Goal: Transaction & Acquisition: Purchase product/service

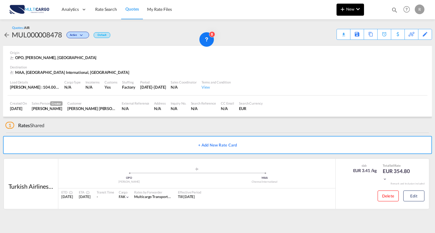
click at [348, 12] on button "New" at bounding box center [350, 10] width 27 height 12
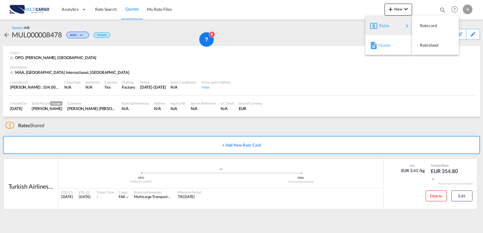
click at [398, 51] on div "Quote" at bounding box center [390, 45] width 22 height 15
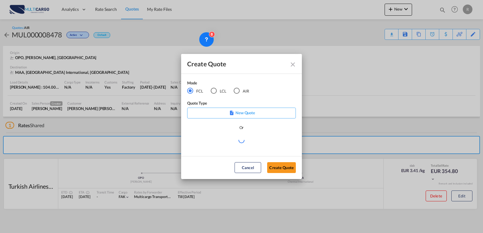
click at [216, 92] on div "LCL" at bounding box center [214, 91] width 6 height 6
click at [248, 144] on md-select "Select template EXP LCL Globelink 09/2025 [PERSON_NAME] | [DATE] EXP [GEOGRAPHI…" at bounding box center [241, 143] width 109 height 12
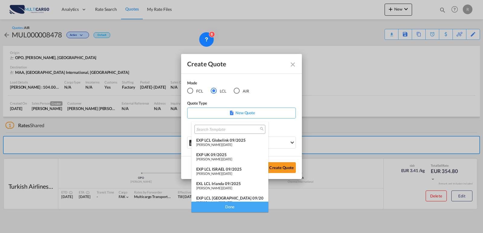
click at [232, 144] on span "[DATE]" at bounding box center [228, 145] width 10 height 4
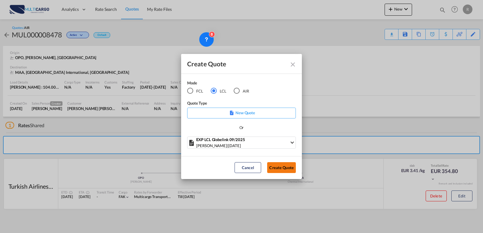
click at [280, 168] on button "Create Quote" at bounding box center [281, 168] width 29 height 11
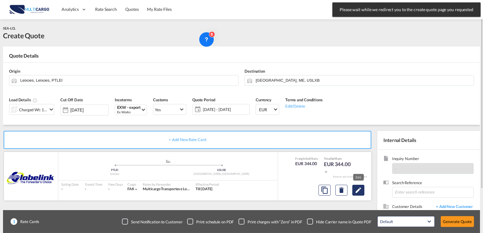
click at [363, 193] on button "Edit" at bounding box center [359, 190] width 12 height 11
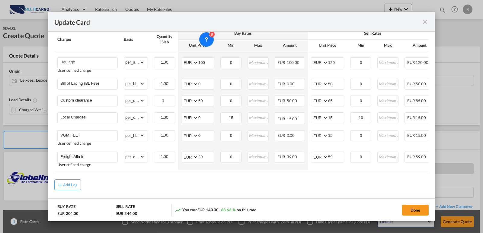
scroll to position [169, 0]
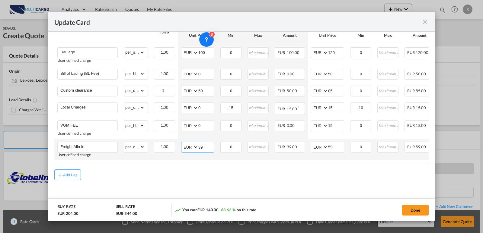
drag, startPoint x: 208, startPoint y: 145, endPoint x: 190, endPoint y: 142, distance: 17.8
click at [190, 143] on md-input-container "AED AFN ALL AMD ANG AOA ARS AUD AWG AZN BAM BBD BDT BGN BHD BIF BMD BND [PERSON…" at bounding box center [197, 147] width 33 height 11
type input "14"
drag, startPoint x: 340, startPoint y: 146, endPoint x: 311, endPoint y: 144, distance: 28.5
click at [311, 144] on md-input-container "AED AFN ALL AMD ANG AOA ARS AUD AWG AZN BAM BBD BDT BGN BHD BIF BMD BND [PERSON…" at bounding box center [327, 147] width 33 height 11
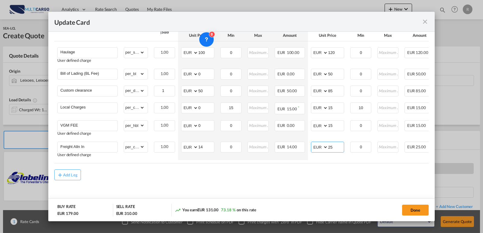
type input "25"
click at [292, 175] on div "Add Leg" at bounding box center [241, 175] width 375 height 11
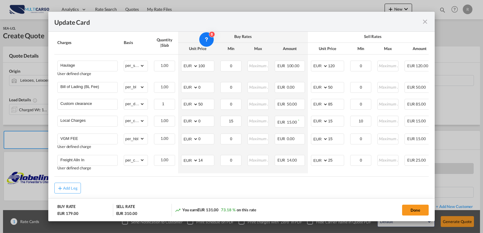
scroll to position [138, 0]
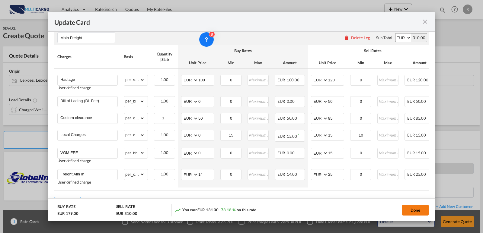
click at [411, 210] on button "Done" at bounding box center [415, 210] width 27 height 11
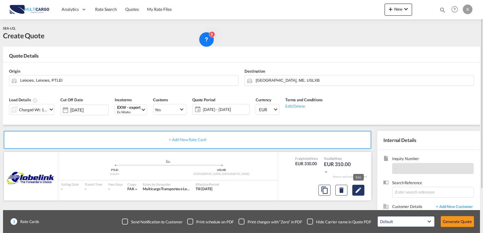
click at [361, 191] on md-icon "Edit" at bounding box center [358, 190] width 7 height 7
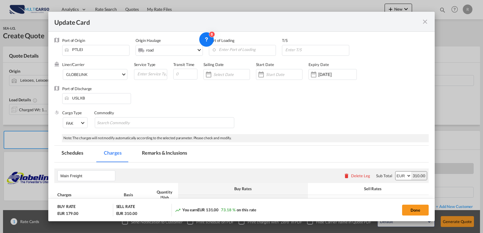
click at [427, 20] on md-icon "icon-close fg-AAA8AD m-0 pointer" at bounding box center [425, 21] width 7 height 7
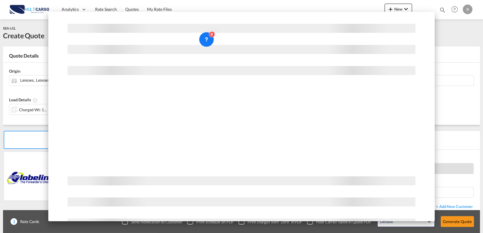
scroll to position [0, 0]
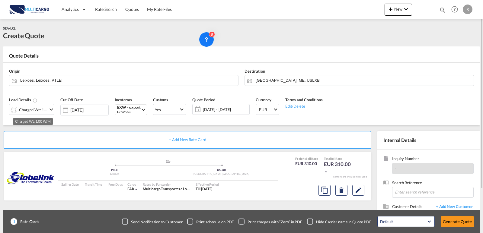
click at [41, 108] on div "Charged Wt: 1.00 W/M" at bounding box center [33, 110] width 28 height 8
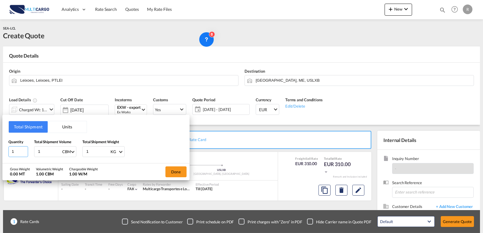
drag, startPoint x: 23, startPoint y: 152, endPoint x: 17, endPoint y: 152, distance: 6.3
click at [15, 152] on input "1" at bounding box center [18, 152] width 20 height 11
type input "2"
click at [27, 153] on div "Quantity 2 Total Shipment Volume 1 CBM CBM CFT Total Shipment Weight 1 KG KG LB" at bounding box center [95, 148] width 175 height 18
type input "6"
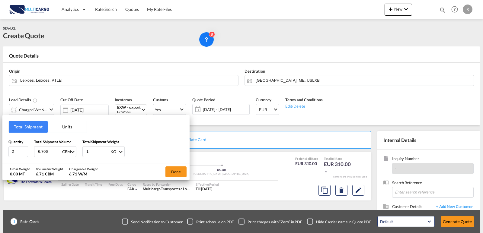
type input "6.706"
click at [66, 143] on div "Quantity 2 Total Shipment Volume 6.706 CBM CBM CFT Total Shipment Weight 1 KG K…" at bounding box center [95, 148] width 175 height 18
type input "1331"
click at [179, 169] on button "Done" at bounding box center [176, 172] width 21 height 11
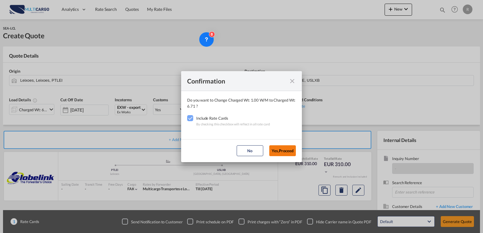
click at [280, 147] on button "Yes,Proceed" at bounding box center [282, 151] width 27 height 11
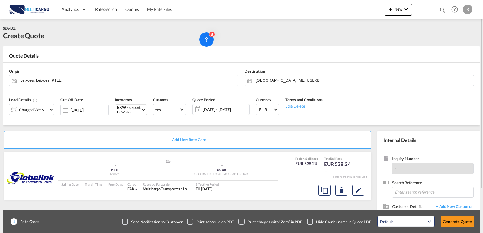
click at [393, 100] on div "Load Details Charged Wt: 6.71 W/M Cut Off Date [DATE] Incoterms EXW - export Ex…" at bounding box center [241, 109] width 471 height 34
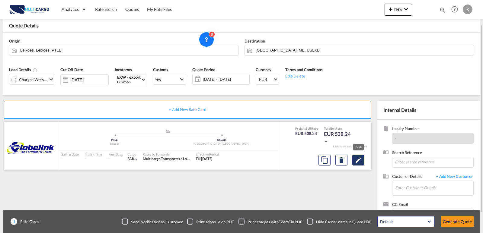
click at [362, 158] on md-icon "Edit" at bounding box center [358, 160] width 7 height 7
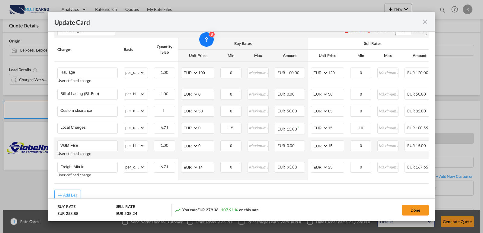
scroll to position [139, 0]
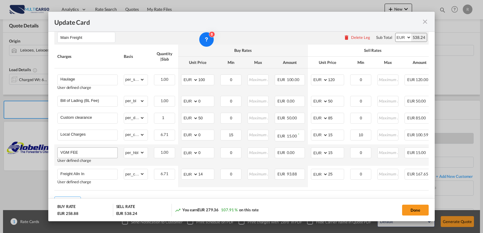
click at [409, 209] on button "Done" at bounding box center [415, 210] width 27 height 11
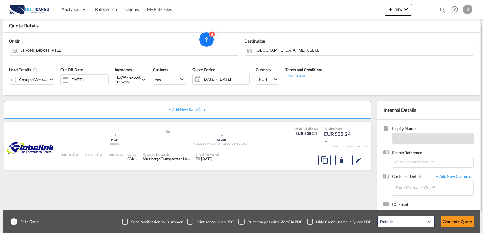
scroll to position [54, 0]
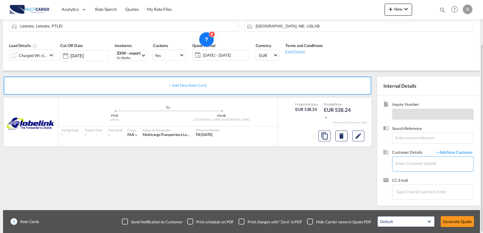
click at [412, 167] on input "Enter Customer Details" at bounding box center [434, 164] width 78 height 14
type input "together"
drag, startPoint x: 442, startPoint y: 165, endPoint x: 418, endPoint y: 165, distance: 23.6
click at [418, 165] on input "together" at bounding box center [434, 164] width 78 height 14
drag, startPoint x: 435, startPoint y: 161, endPoint x: 412, endPoint y: 163, distance: 22.8
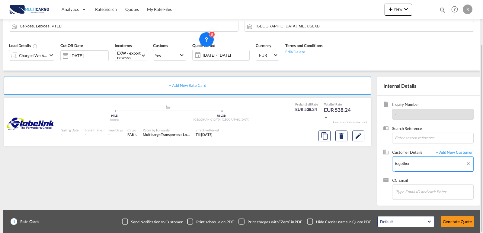
click at [412, 163] on input "together" at bounding box center [434, 164] width 78 height 14
drag, startPoint x: 445, startPoint y: 163, endPoint x: 367, endPoint y: 161, distance: 78.3
click at [367, 161] on div "+ Add New Rate Card GLOBELINK added by you .a{fill:#aaa8ad;} .a{fill:#aaa8ad;} …" at bounding box center [241, 138] width 477 height 135
click at [435, 154] on span "+ Add New Customer" at bounding box center [453, 153] width 41 height 7
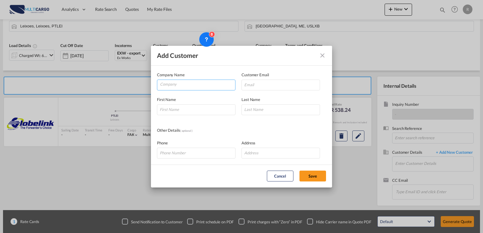
drag, startPoint x: 168, startPoint y: 84, endPoint x: 236, endPoint y: 83, distance: 68.3
click at [169, 84] on input "Company" at bounding box center [197, 84] width 75 height 9
paste input "TOGETHER FREIGHT INTERNATIONAL CO.,LTD."
type input "TOGETHER FREIGHT INTERNATIONAL CO.,LTD."
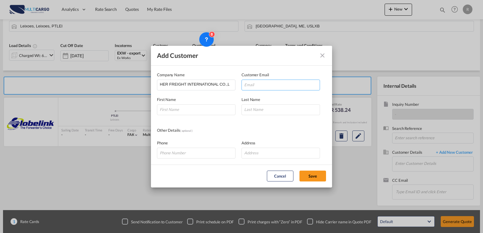
click at [268, 82] on input "Add Customer Company ..." at bounding box center [281, 85] width 79 height 11
drag, startPoint x: 261, startPoint y: 84, endPoint x: 246, endPoint y: 96, distance: 19.2
click at [261, 84] on input "Add Customer Company ..." at bounding box center [281, 85] width 79 height 11
paste input "[PERSON_NAME][EMAIL_ADDRESS][DOMAIN_NAME]"
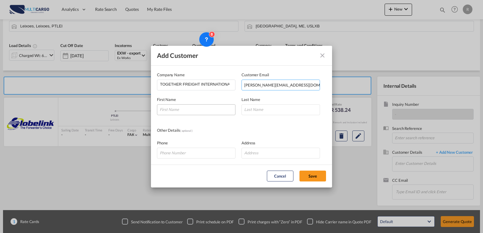
type input "[PERSON_NAME][EMAIL_ADDRESS][DOMAIN_NAME]"
click at [215, 111] on input "Add Customer Company ..." at bounding box center [196, 110] width 79 height 11
type input "H"
type input "[PERSON_NAME]"
click at [268, 109] on input "Add Customer Company ..." at bounding box center [281, 110] width 79 height 11
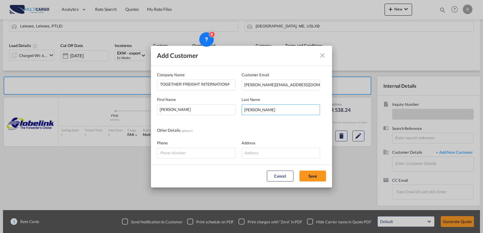
type input "[PERSON_NAME]"
click at [309, 175] on button "Save" at bounding box center [313, 176] width 27 height 11
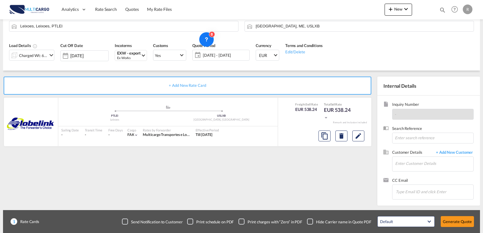
type input "TOGETHER FREIGHT INTERNATIONAL CO.,LTD., [PERSON_NAME] [PERSON_NAME], [PERSON_N…"
click at [435, 223] on button "Generate Quote" at bounding box center [457, 222] width 33 height 11
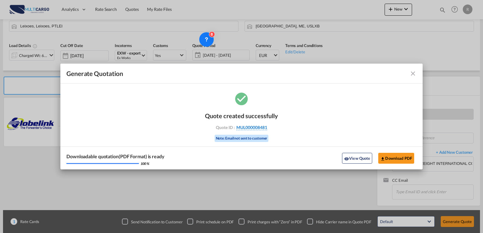
click at [266, 127] on span "MUL000008481" at bounding box center [252, 127] width 31 height 5
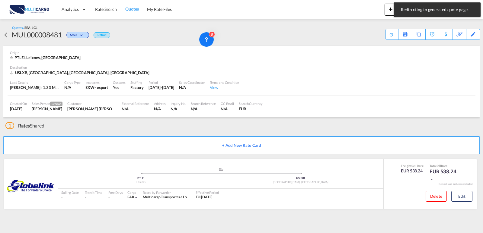
click at [36, 34] on div "MUL000008481" at bounding box center [37, 35] width 50 height 10
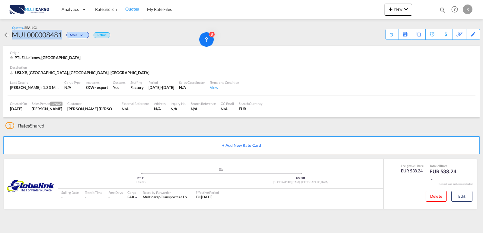
copy div "MUL000008481"
click at [399, 33] on div "Save As Template" at bounding box center [393, 34] width 31 height 10
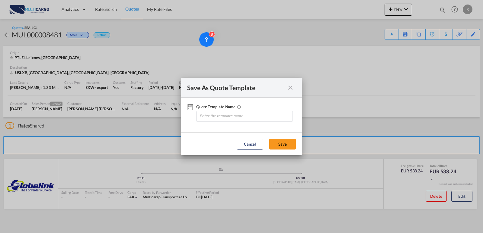
click at [288, 88] on md-icon "icon-close fg-AAA8AD cursor" at bounding box center [290, 87] width 7 height 7
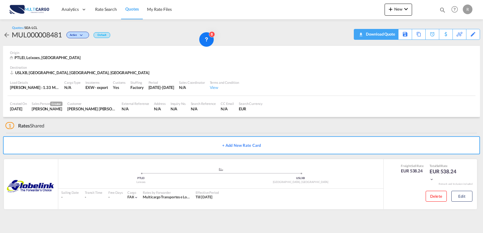
click at [395, 33] on div "Download Quote" at bounding box center [380, 34] width 31 height 10
click at [435, 200] on button "Edit" at bounding box center [462, 196] width 21 height 11
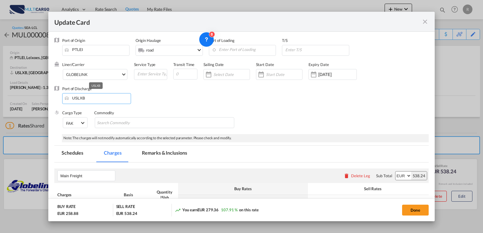
click at [97, 100] on input "USLXB" at bounding box center [98, 98] width 66 height 9
click at [46, 96] on div "Update Card Port of Origin PTLEI Origin Haulage .a{fill:#aaa8ad;} road rail roa…" at bounding box center [241, 116] width 483 height 233
drag, startPoint x: 110, startPoint y: 98, endPoint x: 74, endPoint y: 98, distance: 36.3
click at [74, 98] on input "leam chabang" at bounding box center [98, 98] width 66 height 9
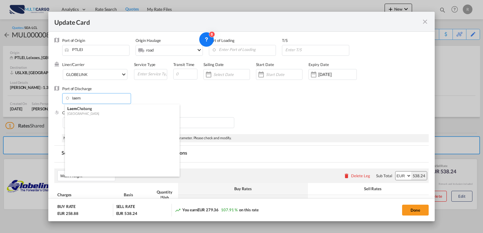
click at [89, 111] on div "Laem Chabang" at bounding box center [120, 108] width 106 height 5
type input "Laem Chabang, THLCH"
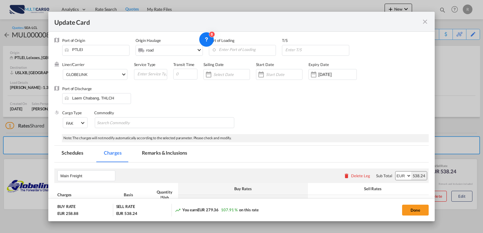
click at [235, 102] on div "Port of Discharge [GEOGRAPHIC_DATA], [GEOGRAPHIC_DATA]" at bounding box center [241, 98] width 375 height 24
click at [418, 213] on button "Done" at bounding box center [415, 210] width 27 height 11
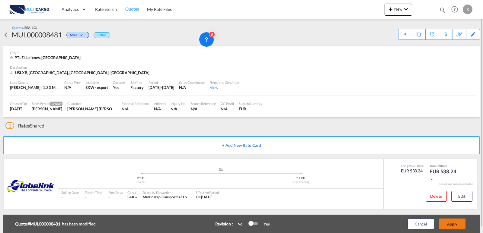
click at [435, 221] on button "Apply" at bounding box center [452, 224] width 27 height 11
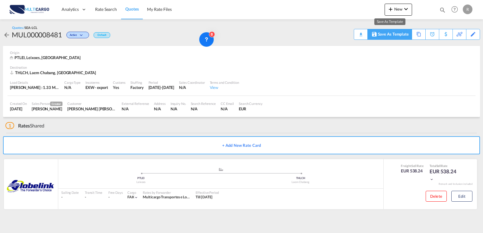
click at [395, 31] on div "Save As Template" at bounding box center [393, 34] width 31 height 10
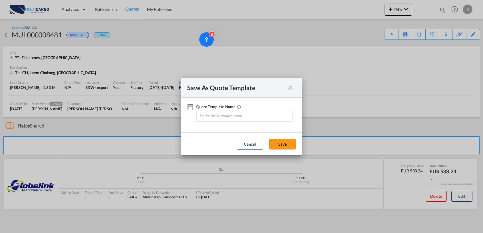
click at [286, 85] on div "Quote Template ..." at bounding box center [290, 88] width 11 height 8
click at [291, 89] on md-icon "icon-close fg-AAA8AD cursor" at bounding box center [290, 87] width 7 height 7
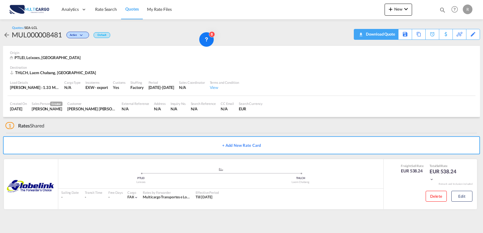
click at [387, 34] on div "Download Quote" at bounding box center [380, 34] width 31 height 10
click at [435, 195] on button "Edit" at bounding box center [462, 196] width 21 height 11
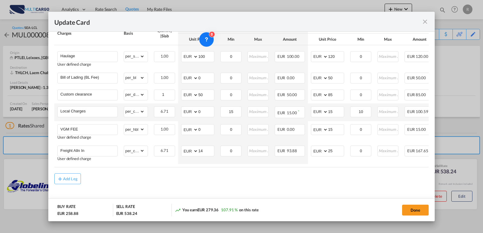
scroll to position [139, 0]
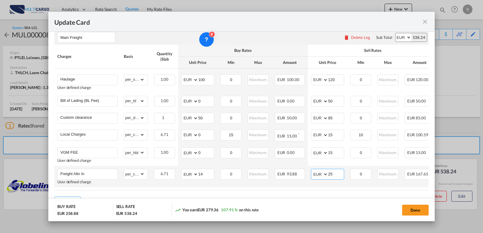
click at [323, 175] on select "AED AFN ALL AMD ANG AOA ARS AUD AWG AZN BAM BBD BDT BGN BHD BIF BMD BND BOB BRL…" at bounding box center [320, 174] width 16 height 8
select select "string:USD"
click at [312, 172] on select "AED AFN ALL AMD ANG AOA ARS AUD AWG AZN BAM BBD BDT BGN BHD BIF BMD BND BOB BRL…" at bounding box center [320, 174] width 16 height 8
click at [411, 209] on button "Done" at bounding box center [415, 210] width 27 height 11
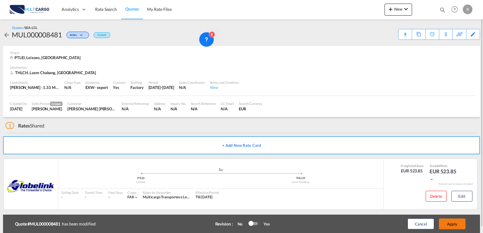
click at [435, 225] on button "Apply" at bounding box center [452, 224] width 27 height 11
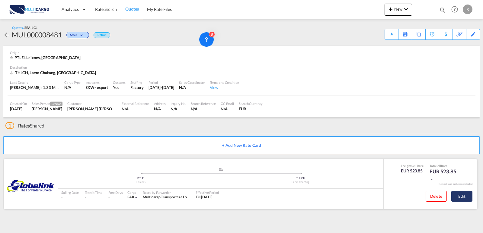
click at [435, 194] on button "Edit" at bounding box center [462, 196] width 21 height 11
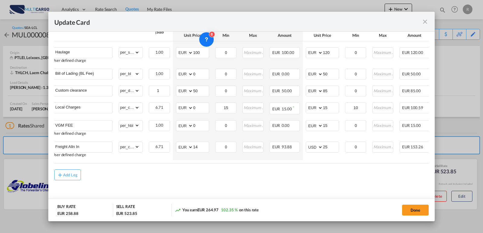
scroll to position [0, 7]
click at [187, 145] on select "AED AFN ALL AMD ANG AOA ARS AUD AWG AZN BAM BBD BDT BGN BHD BIF BMD BND BOB BRL…" at bounding box center [184, 147] width 16 height 8
select select "string:USD"
click at [176, 143] on select "AED AFN ALL AMD ANG AOA ARS AUD AWG AZN BAM BBD BDT BGN BHD BIF BMD BND BOB BRL…" at bounding box center [184, 147] width 16 height 8
click at [343, 185] on md-content "Main Freight Please enter leg name Leg Name Already Exists Delete Leg Sub Total…" at bounding box center [241, 102] width 375 height 210
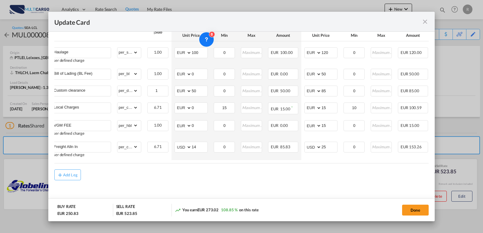
click at [323, 162] on div "Charges Basis Quantity | Slab Buy Rates Sell Rates Comments Action Unit Price M…" at bounding box center [241, 91] width 375 height 146
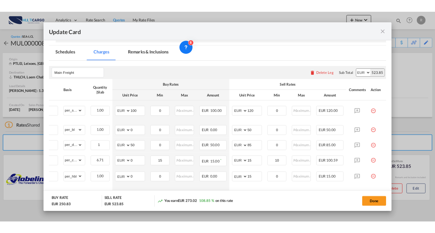
scroll to position [139, 0]
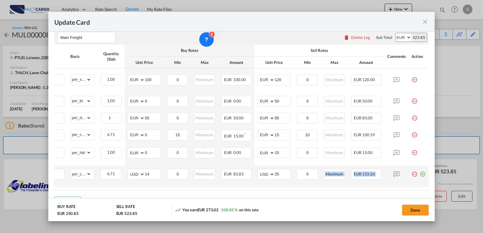
drag, startPoint x: 380, startPoint y: 192, endPoint x: 303, endPoint y: 185, distance: 77.4
click at [303, 185] on table "Charges Basis Quantity | Slab Buy Rates Sell Rates Comments Action Unit Price M…" at bounding box center [215, 118] width 428 height 146
click at [308, 195] on air-lcl-rate-modification "Main Freight Please enter leg name Leg Name Already Exists Delete Leg Sub Total…" at bounding box center [241, 116] width 375 height 184
drag, startPoint x: 366, startPoint y: 192, endPoint x: 281, endPoint y: 189, distance: 84.6
click at [281, 189] on table "Charges Basis Quantity | Slab Buy Rates Sell Rates Comments Action Unit Price M…" at bounding box center [215, 118] width 428 height 146
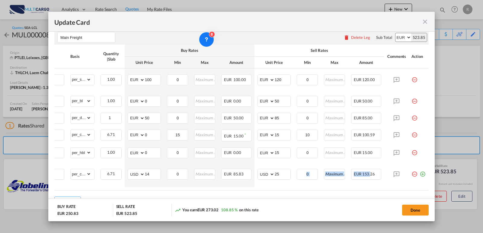
click at [412, 208] on button "Done" at bounding box center [415, 210] width 27 height 11
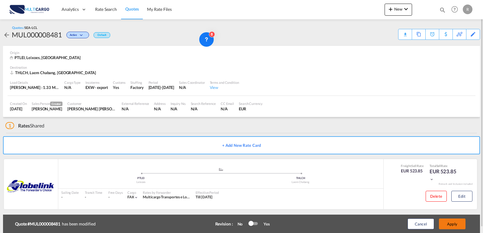
click at [435, 225] on button "Apply" at bounding box center [452, 224] width 27 height 11
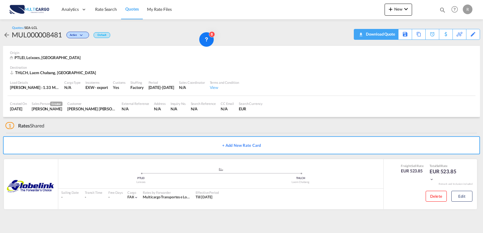
click at [393, 34] on div "Download Quote" at bounding box center [380, 34] width 31 height 10
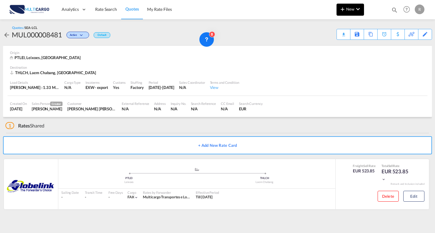
click at [344, 10] on md-icon "icon-plus 400-fg" at bounding box center [342, 8] width 7 height 7
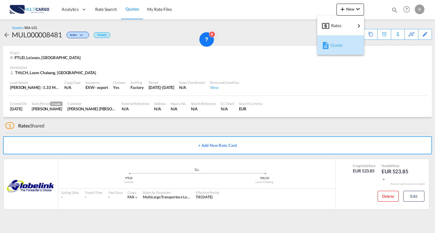
click at [337, 46] on span "Quote" at bounding box center [333, 45] width 7 height 12
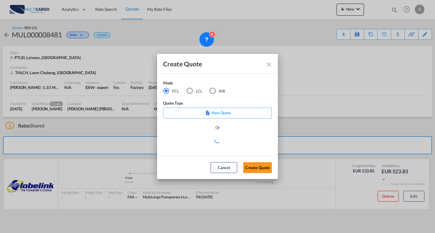
click at [198, 92] on md-radio-button "LCL" at bounding box center [195, 91] width 16 height 7
drag, startPoint x: 207, startPoint y: 147, endPoint x: 234, endPoint y: 143, distance: 27.8
click at [207, 147] on md-select "Select template EXP LCL Globelink 09/2025 [PERSON_NAME] | [DATE] EXP [GEOGRAPHI…" at bounding box center [217, 143] width 109 height 12
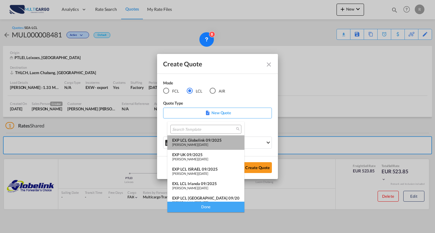
click at [208, 145] on span "[DATE]" at bounding box center [203, 145] width 10 height 4
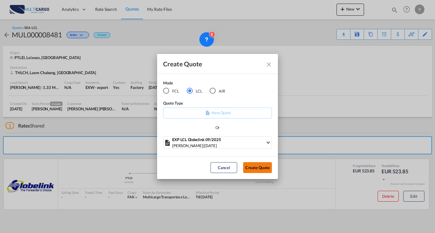
click at [263, 170] on button "Create Quote" at bounding box center [257, 168] width 29 height 11
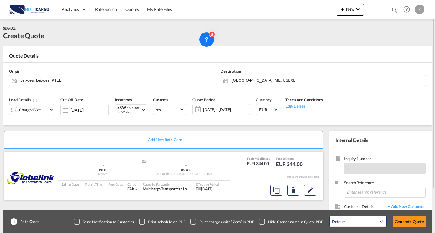
click at [304, 184] on div at bounding box center [293, 190] width 51 height 14
click at [306, 186] on button "Edit" at bounding box center [310, 190] width 12 height 11
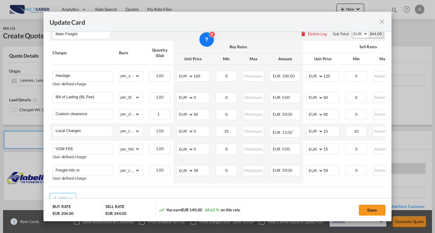
scroll to position [136, 0]
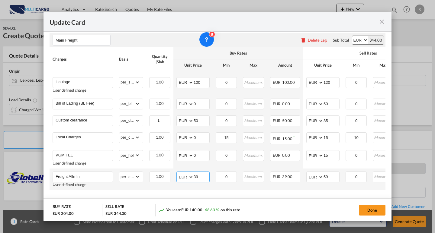
click at [185, 180] on select "AED AFN ALL AMD ANG AOA ARS AUD AWG AZN BAM BBD BDT BGN BHD BIF BMD BND BOB BRL…" at bounding box center [186, 177] width 16 height 8
select select "string:USD"
click at [178, 174] on select "AED AFN ALL AMD ANG AOA ARS AUD AWG AZN BAM BBD BDT BGN BHD BIF BMD BND BOB BRL…" at bounding box center [186, 177] width 16 height 8
click at [316, 179] on select "AED AFN ALL AMD ANG AOA ARS AUD AWG AZN BAM BBD BDT BGN BHD BIF BMD BND BOB BRL…" at bounding box center [316, 177] width 16 height 8
select select "string:USD"
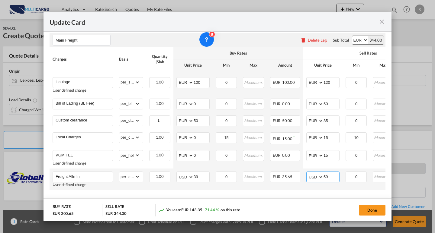
click at [308, 174] on select "AED AFN ALL AMD ANG AOA ARS AUD AWG AZN BAM BBD BDT BGN BHD BIF BMD BND BOB BRL…" at bounding box center [316, 177] width 16 height 8
drag, startPoint x: 201, startPoint y: 178, endPoint x: 177, endPoint y: 175, distance: 23.5
click at [177, 175] on md-input-container "AED AFN ALL AMD ANG AOA ARS AUD AWG AZN BAM BBD BDT BGN BHD BIF BMD BND [PERSON…" at bounding box center [192, 177] width 33 height 11
type input "15"
click at [321, 179] on md-input-container "AED AFN ALL AMD ANG AOA ARS AUD AWG AZN BAM BBD BDT BGN BHD BIF BMD BND [PERSON…" at bounding box center [322, 177] width 33 height 11
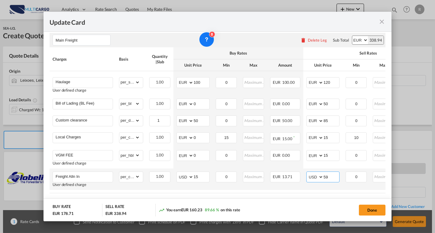
drag, startPoint x: 322, startPoint y: 179, endPoint x: 336, endPoint y: 181, distance: 13.5
click at [320, 179] on md-input-container "AED AFN ALL AMD ANG AOA ARS AUD AWG AZN BAM BBD BDT BGN BHD BIF BMD BND [PERSON…" at bounding box center [322, 177] width 33 height 11
type input "30"
click at [339, 69] on th "Unit Price" at bounding box center [322, 66] width 39 height 12
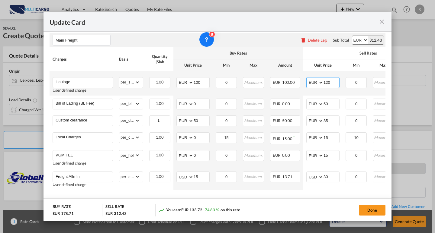
drag, startPoint x: 333, startPoint y: 82, endPoint x: 316, endPoint y: 82, distance: 16.9
click at [316, 82] on md-input-container "AED AFN ALL AMD ANG AOA ARS AUD AWG AZN BAM BBD BDT BGN BHD BIF BMD BND [PERSON…" at bounding box center [322, 82] width 33 height 11
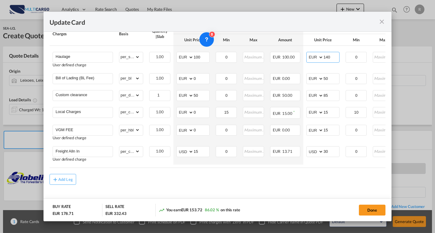
scroll to position [166, 0]
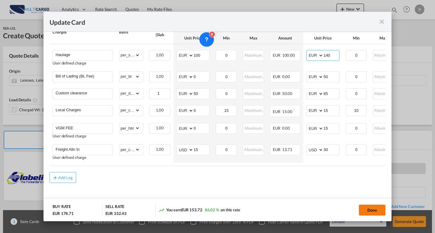
type input "140"
drag, startPoint x: 377, startPoint y: 209, endPoint x: 21, endPoint y: 79, distance: 378.7
click at [377, 209] on button "Done" at bounding box center [372, 210] width 27 height 11
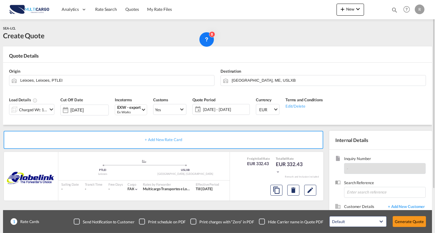
click at [284, 79] on input "[GEOGRAPHIC_DATA], ME, USLXB" at bounding box center [327, 80] width 191 height 11
click at [260, 80] on input "[GEOGRAPHIC_DATA], ME, USLXB" at bounding box center [327, 80] width 191 height 11
drag, startPoint x: 270, startPoint y: 80, endPoint x: 204, endPoint y: 81, distance: 66.2
click at [189, 79] on div "Origin Leixoes, Leixoes, PTLEI Destination [GEOGRAPHIC_DATA], ME, USLXB" at bounding box center [217, 77] width 423 height 29
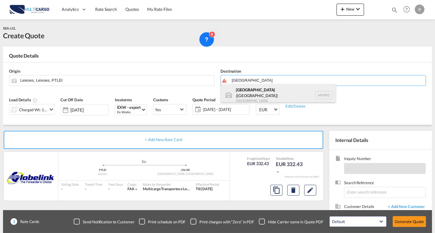
click at [269, 90] on div "[GEOGRAPHIC_DATA] ([GEOGRAPHIC_DATA]) [GEOGRAPHIC_DATA] MYPKG" at bounding box center [278, 95] width 115 height 22
type input "[GEOGRAPHIC_DATA] ([GEOGRAPHIC_DATA]), MYPKG"
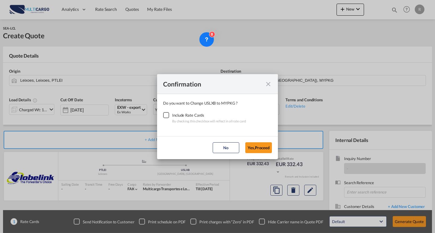
click at [167, 116] on div "Checkbox No Ink" at bounding box center [166, 115] width 6 height 6
click at [263, 154] on md-dialog-actions "No Yes,Proceed" at bounding box center [217, 148] width 121 height 23
click at [253, 150] on button "Yes,Proceed" at bounding box center [258, 148] width 27 height 11
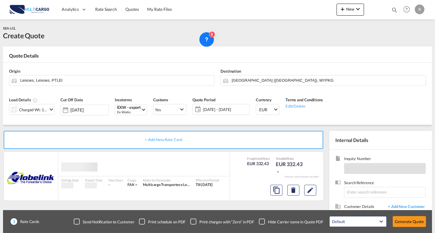
click at [40, 113] on div "Confirmation Do you want to Change USLXB to MYPKG ? Include Rate Cards By check…" at bounding box center [217, 116] width 435 height 233
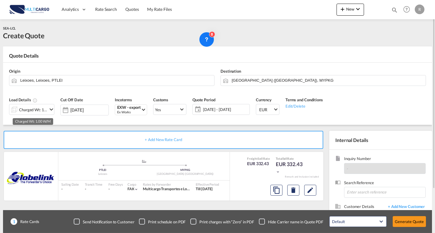
click at [30, 109] on div "Charged Wt: 1.00 W/M" at bounding box center [33, 110] width 28 height 8
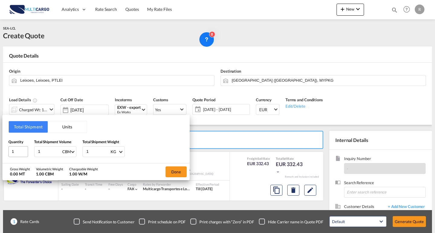
drag, startPoint x: 52, startPoint y: 153, endPoint x: 22, endPoint y: 153, distance: 29.9
click at [22, 153] on div "Quantity 1 Total Shipment Volume 1 CBM CBM CFT Total Shipment Weight 1 KG KG LB" at bounding box center [95, 148] width 175 height 18
type input "14"
type input "14.82"
drag, startPoint x: 97, startPoint y: 154, endPoint x: 65, endPoint y: 153, distance: 32.3
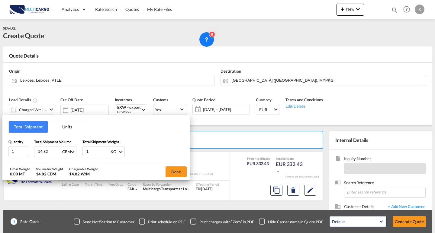
click at [56, 151] on div "Quantity 1 Total Shipment Volume 14.82 CBM CBM CFT Total Shipment Weight 1 KG K…" at bounding box center [95, 148] width 175 height 18
type input "1438"
type input "1438.35"
click at [172, 169] on button "Done" at bounding box center [176, 172] width 21 height 11
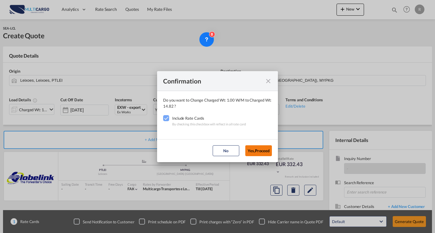
click at [251, 148] on button "Yes,Proceed" at bounding box center [258, 151] width 27 height 11
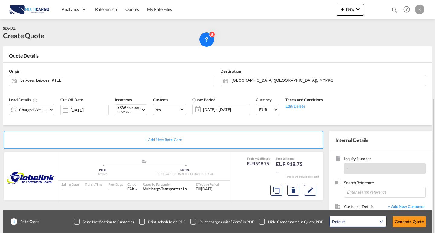
scroll to position [54, 0]
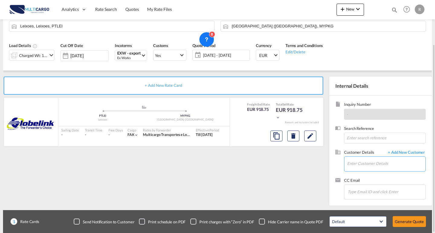
click at [386, 167] on input "Enter Customer Details" at bounding box center [386, 164] width 78 height 14
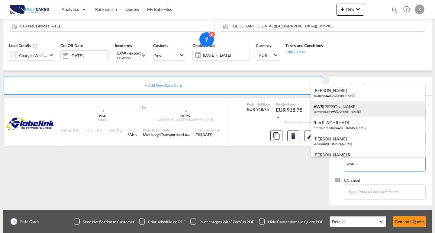
click at [347, 112] on div "AWS [PERSON_NAME]@ aws [DOMAIN_NAME]" at bounding box center [368, 109] width 115 height 16
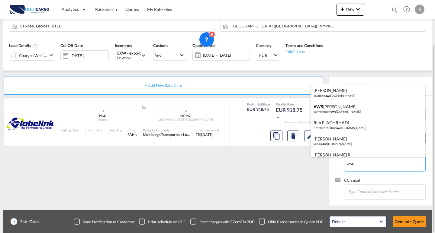
type input "[EMAIL_ADDRESS][DOMAIN_NAME], AWS [PERSON_NAME], [PERSON_NAME][EMAIL_ADDRESS][D…"
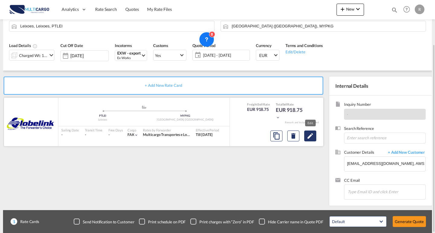
click at [313, 138] on md-icon "Edit" at bounding box center [310, 136] width 7 height 7
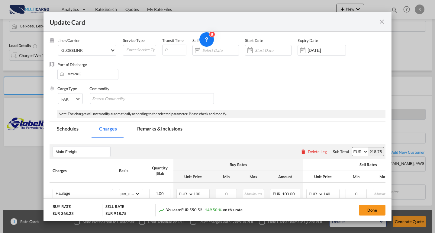
scroll to position [0, 0]
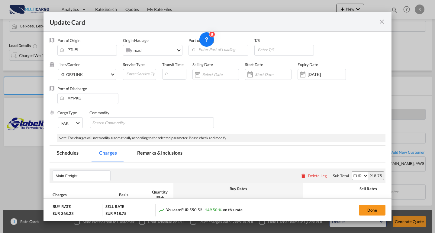
click at [162, 48] on span "road" at bounding box center [155, 50] width 43 height 5
click at [205, 20] on md-backdrop at bounding box center [217, 116] width 435 height 233
drag, startPoint x: 214, startPoint y: 43, endPoint x: 403, endPoint y: 5, distance: 192.4
click at [403, 5] on div "8" at bounding box center [395, 10] width 14 height 14
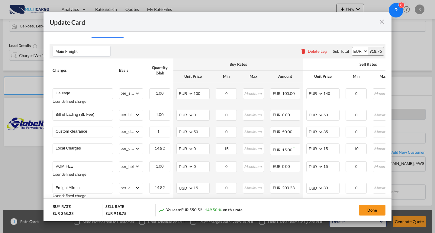
scroll to position [151, 0]
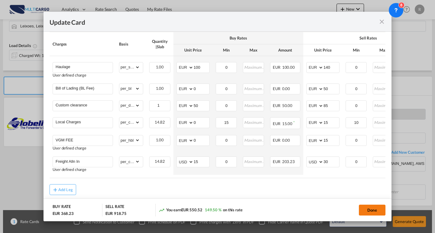
click at [371, 211] on button "Done" at bounding box center [372, 210] width 27 height 11
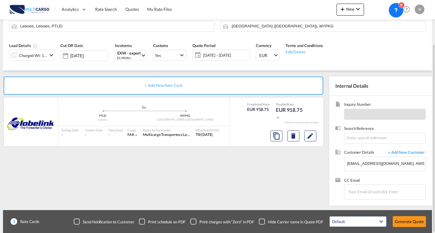
click at [268, 162] on div "+ Add New Rate Card GLOBELINK added by you .a{fill:#aaa8ad;} .a{fill:#aaa8ad;} …" at bounding box center [164, 140] width 323 height 126
click at [416, 223] on button "Generate Quote" at bounding box center [409, 222] width 33 height 11
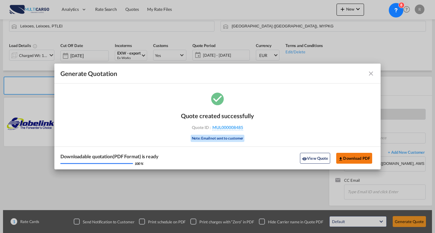
click at [353, 161] on button "Download PDF" at bounding box center [354, 158] width 36 height 11
drag, startPoint x: 370, startPoint y: 73, endPoint x: 425, endPoint y: 66, distance: 54.9
click at [370, 73] on md-icon "icon-close fg-AAA8AD cursor m-0" at bounding box center [370, 73] width 7 height 7
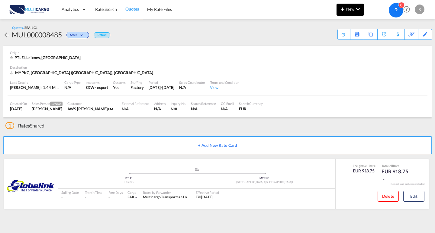
click at [346, 9] on md-icon "icon-plus 400-fg" at bounding box center [342, 8] width 7 height 7
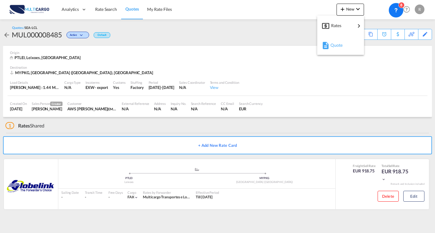
click at [337, 45] on span "Quote" at bounding box center [333, 45] width 7 height 12
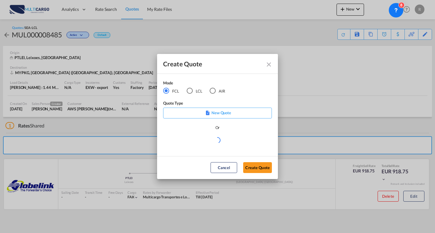
drag, startPoint x: 215, startPoint y: 14, endPoint x: 212, endPoint y: 14, distance: 3.1
click at [215, 14] on div "Create Quote Mode FCL LCL AIR Quote Type New Quote Or Cancel Create Quote" at bounding box center [217, 116] width 435 height 233
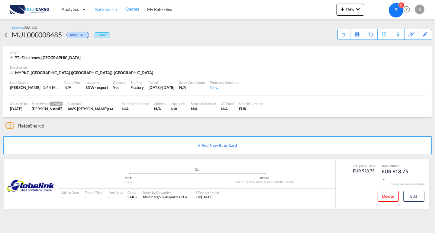
click at [111, 13] on link "Rate Search" at bounding box center [106, 10] width 30 height 20
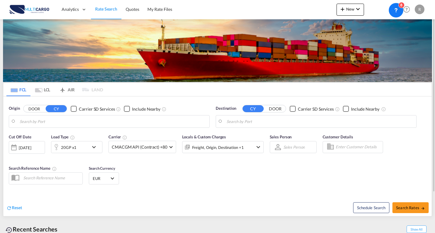
click at [89, 144] on div "20GP x1" at bounding box center [69, 147] width 37 height 12
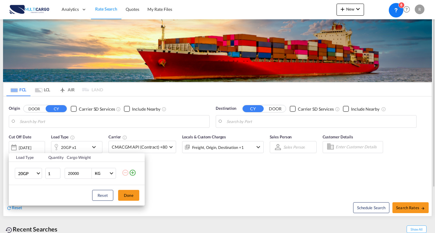
click at [91, 147] on div "Load Type Quantity Cargo Weight 20GP 20GP 40GP 40HC 45HC 20RE 40RE 40HR 20OT 40…" at bounding box center [217, 116] width 435 height 233
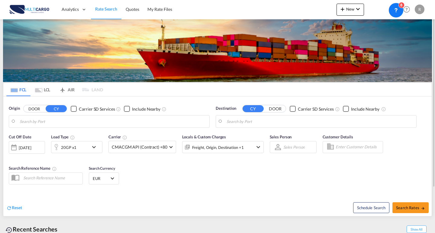
click at [77, 125] on body "Analytics Reports Dashboard Rate Search Quotes My Rate Files Analytics" at bounding box center [217, 116] width 435 height 233
click at [86, 120] on body "Analytics Reports Dashboard Rate Search Quotes My Rate Files Analytics" at bounding box center [217, 116] width 435 height 233
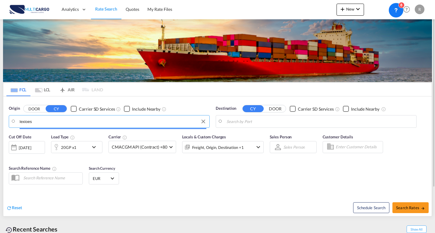
drag, startPoint x: 14, startPoint y: 121, endPoint x: 49, endPoint y: 125, distance: 34.3
click at [8, 121] on div "Origin DOOR CY Carrier SD Services Include Nearby lexioes" at bounding box center [109, 117] width 207 height 28
click at [38, 133] on div "Leixoes Portugal PTLEI" at bounding box center [66, 138] width 115 height 18
type input "Leixoes, PTLEI"
click at [245, 120] on body "Analytics Reports Dashboard Rate Search Quotes My Rate Files Analytics" at bounding box center [217, 116] width 435 height 233
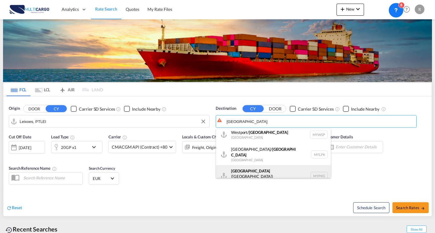
scroll to position [5, 0]
click at [297, 170] on div "[GEOGRAPHIC_DATA] ([GEOGRAPHIC_DATA]) [GEOGRAPHIC_DATA] MYPKG" at bounding box center [273, 175] width 115 height 22
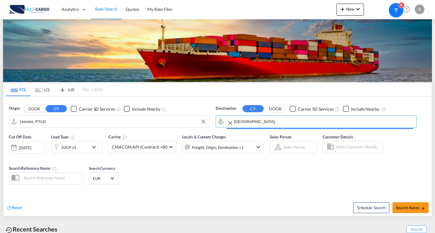
type input "[GEOGRAPHIC_DATA] ([GEOGRAPHIC_DATA]), MYPKG"
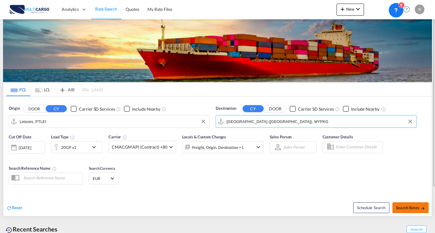
click at [415, 208] on span "Search Rates" at bounding box center [410, 208] width 29 height 5
type input "PTLEI to MYPKG / [DATE]"
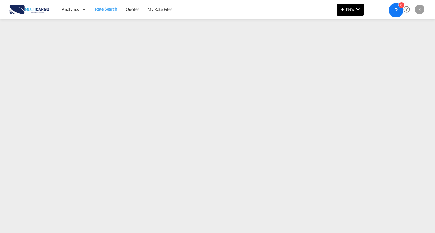
click at [358, 13] on button "New" at bounding box center [350, 10] width 27 height 12
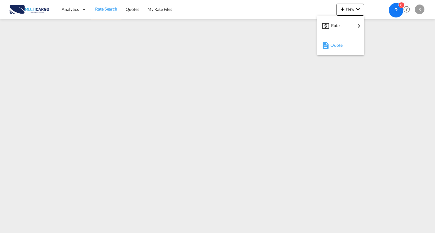
click at [349, 43] on div "Quote" at bounding box center [341, 45] width 22 height 15
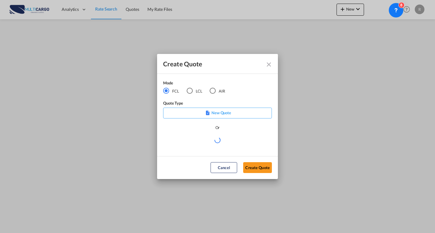
click at [200, 93] on md-radio-button "LCL" at bounding box center [195, 91] width 16 height 7
click at [213, 94] on div "AIR" at bounding box center [213, 91] width 6 height 6
click at [225, 142] on md-select "Select template EXP EXW AIR 09/2025 [PERSON_NAME] | [DATE] IMP_DAP_AIR <500KG -…" at bounding box center [217, 143] width 109 height 12
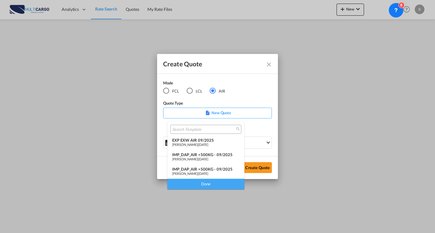
click at [195, 143] on span "[PERSON_NAME]" at bounding box center [184, 145] width 25 height 4
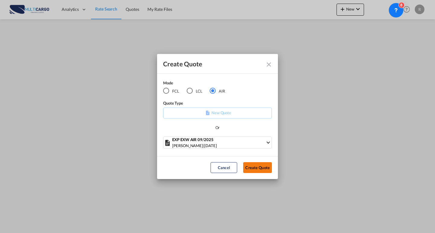
click at [256, 168] on button "Create Quote" at bounding box center [257, 168] width 29 height 11
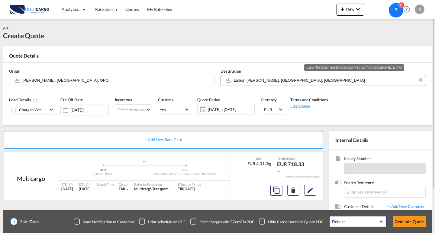
drag, startPoint x: 281, startPoint y: 81, endPoint x: 195, endPoint y: 75, distance: 86.3
click at [195, 75] on div "Origin [PERSON_NAME], [GEOGRAPHIC_DATA], OPO Destination [GEOGRAPHIC_DATA] [GEO…" at bounding box center [217, 77] width 423 height 29
drag, startPoint x: 283, startPoint y: 84, endPoint x: 236, endPoint y: 84, distance: 46.8
click at [236, 84] on input "Lisbon [PERSON_NAME], [GEOGRAPHIC_DATA], [GEOGRAPHIC_DATA]" at bounding box center [328, 80] width 189 height 11
click at [296, 83] on input "Lisbon [PERSON_NAME], [GEOGRAPHIC_DATA], [GEOGRAPHIC_DATA]" at bounding box center [328, 80] width 189 height 11
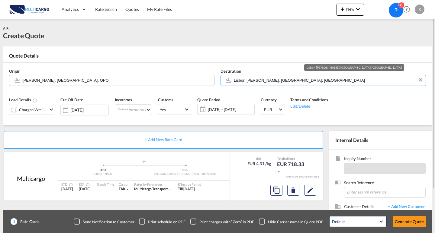
drag, startPoint x: 297, startPoint y: 83, endPoint x: 191, endPoint y: 83, distance: 106.0
click at [183, 84] on div "Origin [PERSON_NAME], [GEOGRAPHIC_DATA], OPO Destination [GEOGRAPHIC_DATA] [GEO…" at bounding box center [217, 77] width 423 height 29
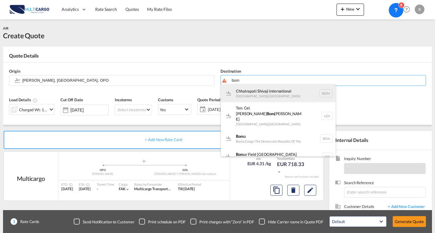
click at [297, 96] on div "Chhatrapati Shivaji International [GEOGRAPHIC_DATA] , [GEOGRAPHIC_DATA] BOM" at bounding box center [278, 93] width 115 height 18
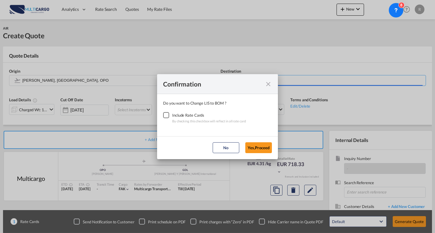
type input "Chhatrapati Shivaji International, [GEOGRAPHIC_DATA], BOM"
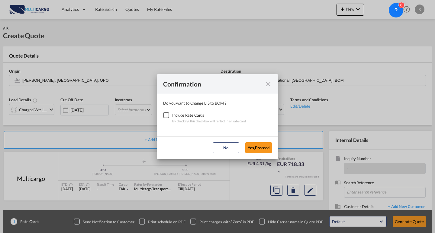
click at [167, 116] on div "Checkbox No Ink" at bounding box center [166, 115] width 6 height 6
drag, startPoint x: 256, startPoint y: 148, endPoint x: 252, endPoint y: 147, distance: 4.6
click at [257, 148] on button "Yes,Proceed" at bounding box center [258, 148] width 27 height 11
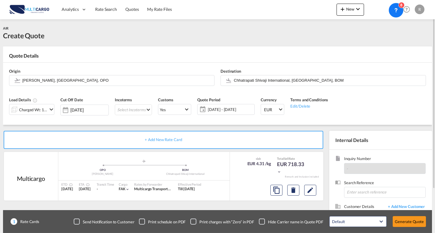
click at [49, 110] on md-icon "icon-chevron-down" at bounding box center [51, 109] width 7 height 7
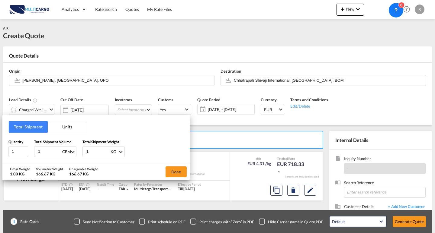
click at [66, 129] on button "Units" at bounding box center [67, 126] width 39 height 11
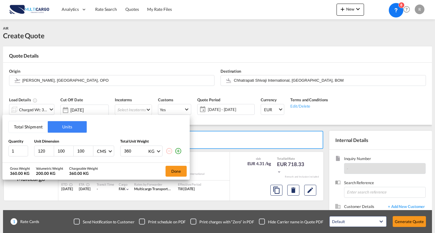
drag, startPoint x: 23, startPoint y: 127, endPoint x: 20, endPoint y: 131, distance: 5.0
click at [23, 127] on button "Total Shipment" at bounding box center [28, 126] width 39 height 11
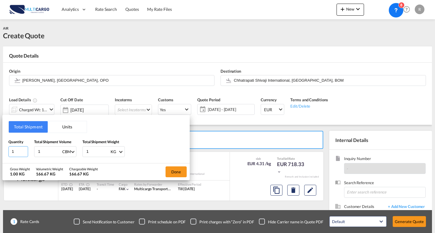
click at [20, 153] on input "1" at bounding box center [18, 152] width 20 height 11
drag, startPoint x: 20, startPoint y: 153, endPoint x: 2, endPoint y: 150, distance: 18.0
click at [2, 150] on div "Total Shipment Units Quantity 1 Total Shipment Volume 1 CBM CBM CFT KG LB Total…" at bounding box center [95, 139] width 187 height 48
click at [58, 128] on button "Units" at bounding box center [67, 126] width 39 height 11
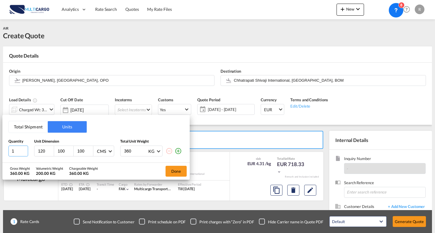
drag, startPoint x: 11, startPoint y: 150, endPoint x: 18, endPoint y: 149, distance: 7.6
click at [8, 150] on input "1" at bounding box center [18, 151] width 20 height 11
click at [34, 132] on button "Total Shipment" at bounding box center [28, 126] width 39 height 11
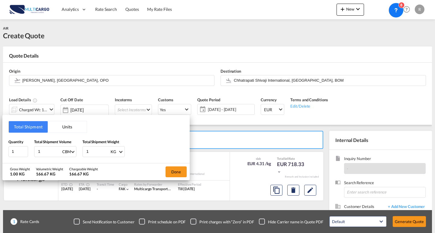
drag, startPoint x: 42, startPoint y: 152, endPoint x: 34, endPoint y: 153, distance: 7.9
click at [34, 153] on div "Quantity 1 Total Shipment Volume 1 CBM CBM CFT KG LB Total Shipment Weight 1 KG…" at bounding box center [95, 148] width 175 height 18
click at [14, 154] on input "1" at bounding box center [18, 152] width 20 height 11
drag, startPoint x: 14, startPoint y: 151, endPoint x: 2, endPoint y: 151, distance: 12.4
click at [2, 151] on div "Total Shipment Units Quantity 1 Total Shipment Volume 1 CBM CBM CFT KG LB Total…" at bounding box center [217, 116] width 435 height 233
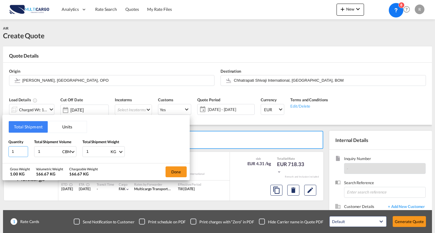
type input "2"
type input "3"
click at [50, 154] on input "1" at bounding box center [49, 152] width 24 height 10
click at [37, 153] on input "1" at bounding box center [49, 152] width 24 height 10
type input "3"
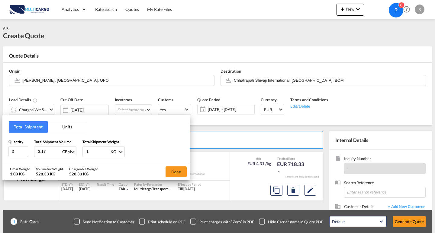
type input "3.17"
drag, startPoint x: 83, startPoint y: 151, endPoint x: 70, endPoint y: 150, distance: 13.0
click at [61, 150] on div "Quantity 3 Total Shipment Volume 3.17 CBM CBM CFT KG LB Total Shipment Weight 1…" at bounding box center [95, 148] width 175 height 18
type input "1706"
click at [149, 153] on div "Quantity 3 Total Shipment Volume 3.17 CBM CBM CFT KG LB Total Shipment Weight 1…" at bounding box center [95, 148] width 175 height 18
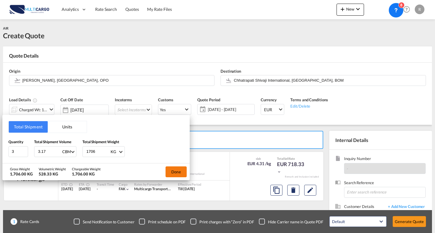
click at [172, 172] on button "Done" at bounding box center [176, 172] width 21 height 11
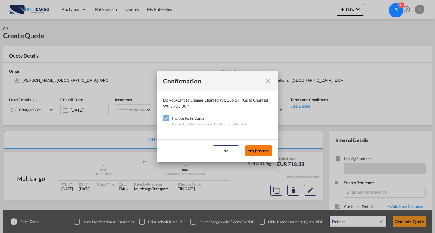
click at [256, 150] on button "Yes,Proceed" at bounding box center [258, 151] width 27 height 11
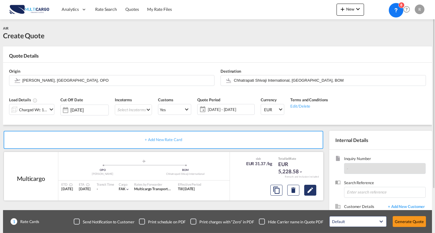
click at [309, 192] on md-icon "Edit" at bounding box center [310, 190] width 7 height 7
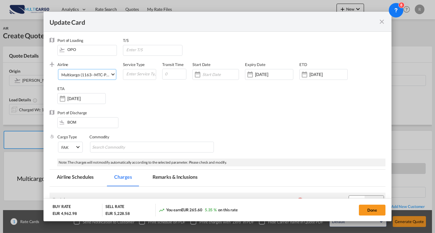
click at [89, 70] on md-select-value "Multicargo (1163--MTC-PT / -)" at bounding box center [88, 74] width 55 height 10
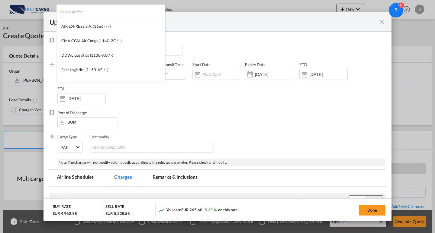
click at [121, 5] on input "search" at bounding box center [112, 12] width 105 height 14
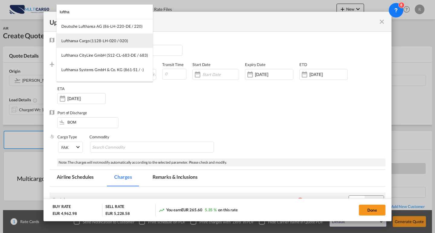
type input "luftha"
click at [107, 41] on div "Lufthansa Cargo (1128-LH-020 / 020)" at bounding box center [94, 40] width 67 height 5
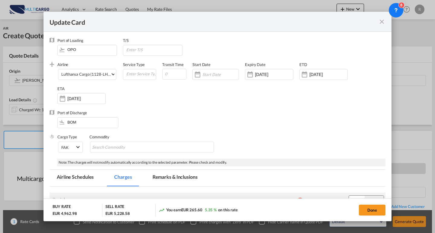
click at [188, 110] on div "Airline Lufthansa Cargo (1128-LH-020 / 020) (- / -) Service Type Transit Time S…" at bounding box center [221, 86] width 328 height 48
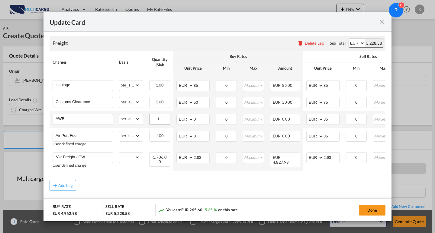
scroll to position [168, 0]
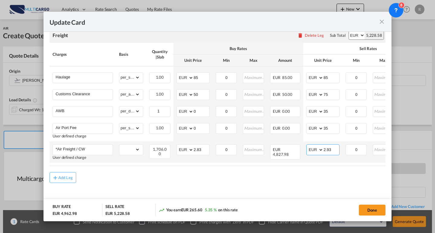
drag, startPoint x: 337, startPoint y: 150, endPoint x: 324, endPoint y: 149, distance: 13.3
click at [324, 149] on input "2.93" at bounding box center [332, 149] width 16 height 9
type input "1.40"
drag, startPoint x: 201, startPoint y: 149, endPoint x: 190, endPoint y: 147, distance: 11.6
click at [190, 147] on md-input-container "AED AFN ALL AMD ANG AOA ARS AUD AWG AZN BAM BBD BDT BGN BHD BIF BMD BND [PERSON…" at bounding box center [192, 150] width 33 height 11
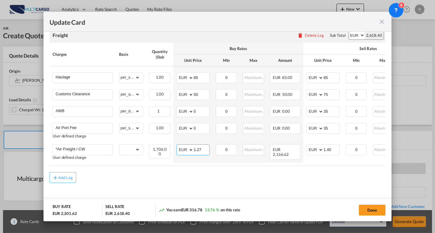
type input "1.27"
click at [283, 171] on air-lcl-rate-modification "Freight Please enter leg name Leg Name Already Exists Delete Leg Sub Total AED …" at bounding box center [218, 102] width 336 height 161
drag, startPoint x: 198, startPoint y: 77, endPoint x: 185, endPoint y: 77, distance: 13.3
click at [185, 77] on md-input-container "AED AFN ALL AMD ANG AOA ARS AUD AWG AZN BAM BBD BDT BGN BHD BIF BMD BND BOB BRL…" at bounding box center [192, 77] width 33 height 11
drag, startPoint x: 340, startPoint y: 76, endPoint x: 302, endPoint y: 72, distance: 38.9
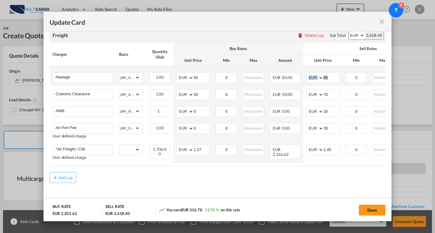
click at [302, 72] on tr "Haulage Please Enter Already Exists gross_weight volumetric_weight per_shipment…" at bounding box center [264, 76] width 428 height 20
click at [335, 73] on input "85" at bounding box center [332, 77] width 16 height 9
click at [314, 72] on td "AED AFN ALL AMD ANG AOA ARS AUD AWG AZN BAM BBD BDT BGN BHD BIF BMD BND [PERSON…" at bounding box center [322, 76] width 39 height 20
click at [329, 73] on input "85" at bounding box center [332, 77] width 16 height 9
drag, startPoint x: 331, startPoint y: 75, endPoint x: 308, endPoint y: 75, distance: 22.7
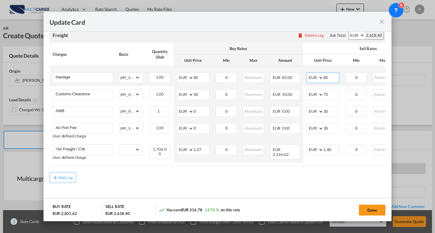
click at [308, 75] on md-input-container "AED AFN ALL AMD ANG AOA ARS AUD AWG AZN BAM BBD BDT BGN BHD BIF BMD BND BOB BRL…" at bounding box center [322, 77] width 33 height 11
type input "120"
drag, startPoint x: 204, startPoint y: 76, endPoint x: 185, endPoint y: 73, distance: 19.2
click at [185, 73] on md-input-container "AED AFN ALL AMD ANG AOA ARS AUD AWG AZN BAM BBD BDT BGN BHD BIF BMD BND BOB BRL…" at bounding box center [192, 77] width 33 height 11
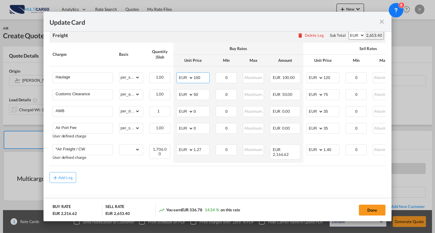
type input "100"
click at [231, 176] on div "Add Leg" at bounding box center [218, 177] width 336 height 11
click at [369, 209] on button "Done" at bounding box center [372, 210] width 27 height 11
type input "1.4"
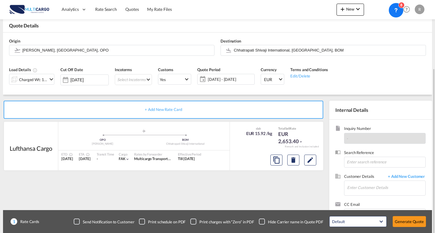
scroll to position [54, 0]
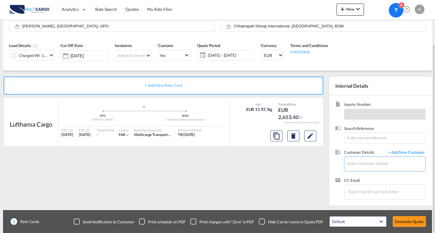
click at [375, 166] on input "Enter Customer Details" at bounding box center [386, 164] width 78 height 14
type input "c"
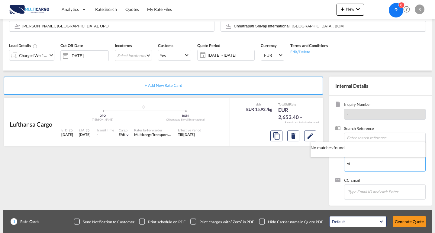
type input "v"
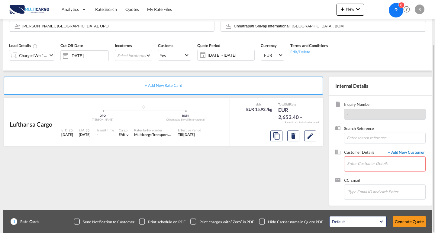
click at [405, 156] on span "+ Add New Customer" at bounding box center [405, 153] width 41 height 7
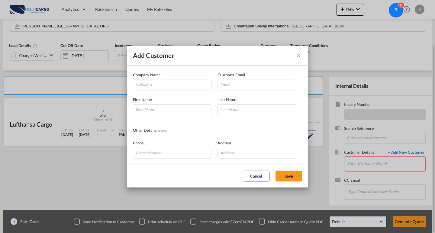
click at [308, 153] on md-dialog-content "Company Name Customer Email First Name Last Name Other Details ( optional ) Pho…" at bounding box center [217, 115] width 181 height 99
click at [172, 111] on input "Add Customer Company ..." at bounding box center [172, 110] width 79 height 11
click at [168, 110] on input "Vi" at bounding box center [172, 110] width 79 height 11
drag, startPoint x: 168, startPoint y: 110, endPoint x: 101, endPoint y: 111, distance: 67.7
click at [101, 110] on div "Add Customer Company Name Customer Email First Name Vi Last Name Other Details …" at bounding box center [217, 116] width 435 height 233
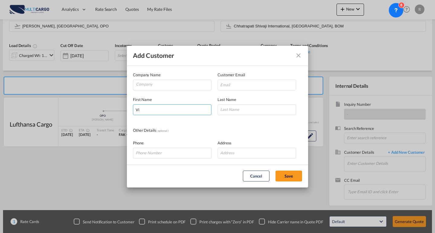
paste input "shith"
type input "Vishith"
click at [244, 109] on input "Add Customer Company ..." at bounding box center [256, 110] width 79 height 11
paste input "Shetty"
type input "Shetty"
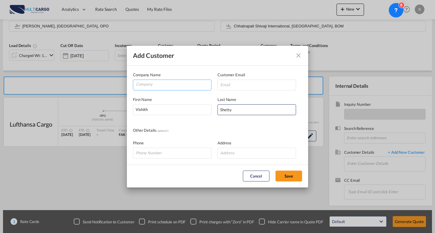
click at [182, 80] on input "Company" at bounding box center [173, 84] width 75 height 9
click at [252, 88] on input "Add Customer Company ..." at bounding box center [256, 85] width 79 height 11
paste input "[EMAIL_ADDRESS][DOMAIN_NAME]"
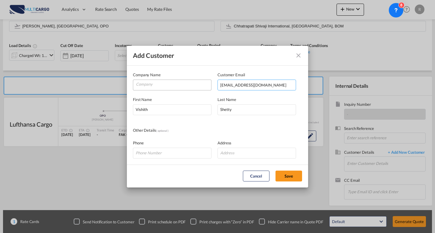
type input "[EMAIL_ADDRESS][DOMAIN_NAME]"
click at [185, 87] on input "Company" at bounding box center [173, 84] width 75 height 9
click at [171, 86] on input "Company" at bounding box center [173, 84] width 75 height 9
paste input "CHANNEL FREIGHT SERVICES I PVT LTD"
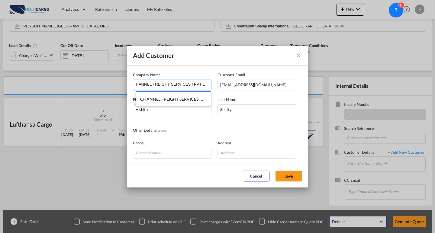
type input "CHANNEL FREIGHT SERVICES I PVT LTD."
click at [295, 174] on button "Save" at bounding box center [288, 176] width 27 height 11
type input "CHANNEL FREIGHT SERVICES I PVT LTD., Vishith Shetty, [EMAIL_ADDRESS][DOMAIN_NAM…"
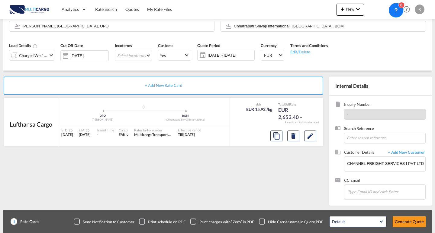
scroll to position [0, 0]
click at [279, 167] on div "+ Add New Rate Card Lufthansa Cargo added by you .a{fill:#aaa8ad;} .a{fill:#aaa…" at bounding box center [164, 140] width 323 height 126
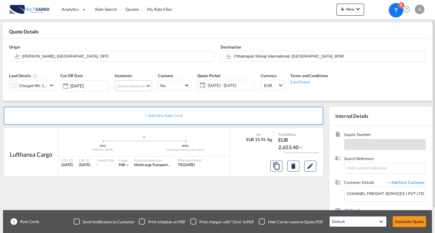
click at [132, 89] on md-select "Select Incoterms DAP - export Delivered at Place DAP - import Delivered at Plac…" at bounding box center [133, 85] width 37 height 11
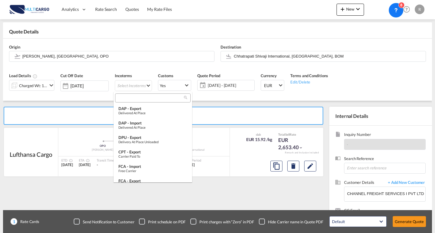
type md-option "[object Object]"
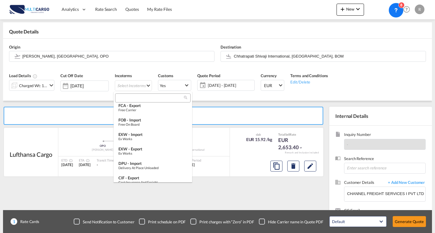
click at [149, 99] on input "search" at bounding box center [150, 97] width 67 height 5
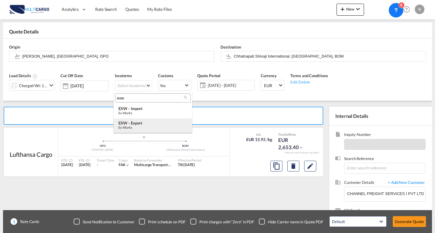
type input "exw"
click at [142, 127] on div "Ex Works" at bounding box center [152, 128] width 69 height 4
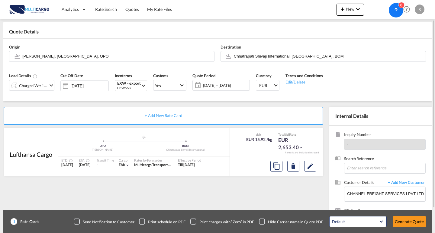
click at [144, 199] on div "+ Add New Rate Card Lufthansa Cargo added by you .a{fill:#aaa8ad;} .a{fill:#aaa…" at bounding box center [164, 170] width 323 height 126
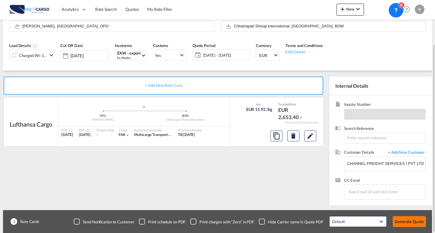
click at [410, 223] on button "Generate Quote" at bounding box center [409, 222] width 33 height 11
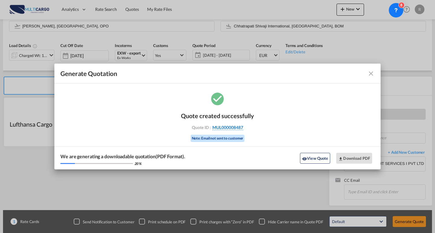
click at [241, 129] on span "MUL000008487" at bounding box center [227, 127] width 31 height 5
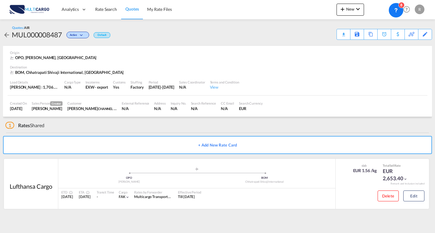
click at [324, 79] on div "Load Details [PERSON_NAME] : 1,706.00 KG | Volumetric Wt : 528.33 KG Cargo Type…" at bounding box center [218, 85] width 420 height 21
click at [320, 35] on div "Download Quote" at bounding box center [331, 34] width 31 height 10
